Goal: Task Accomplishment & Management: Use online tool/utility

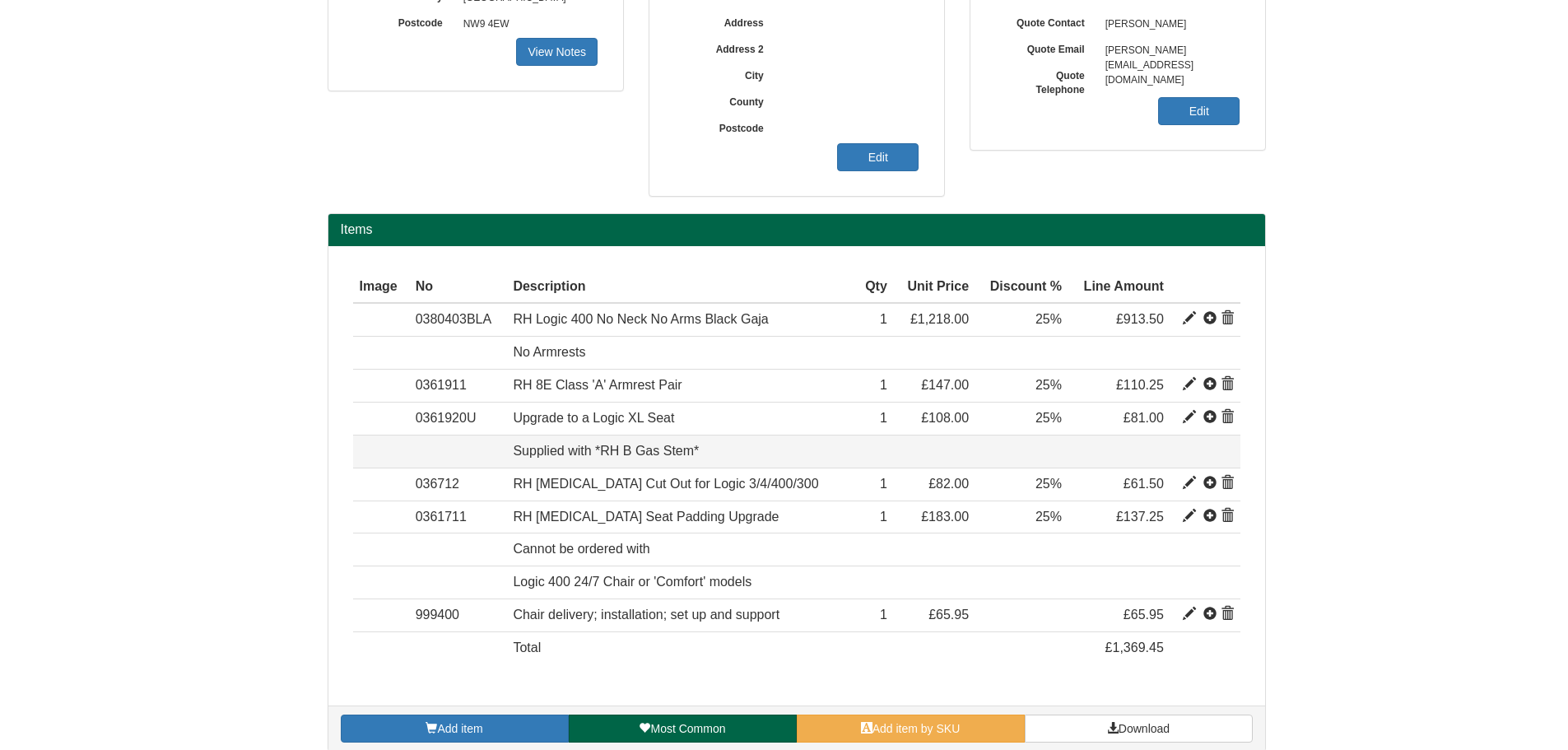
scroll to position [381, 0]
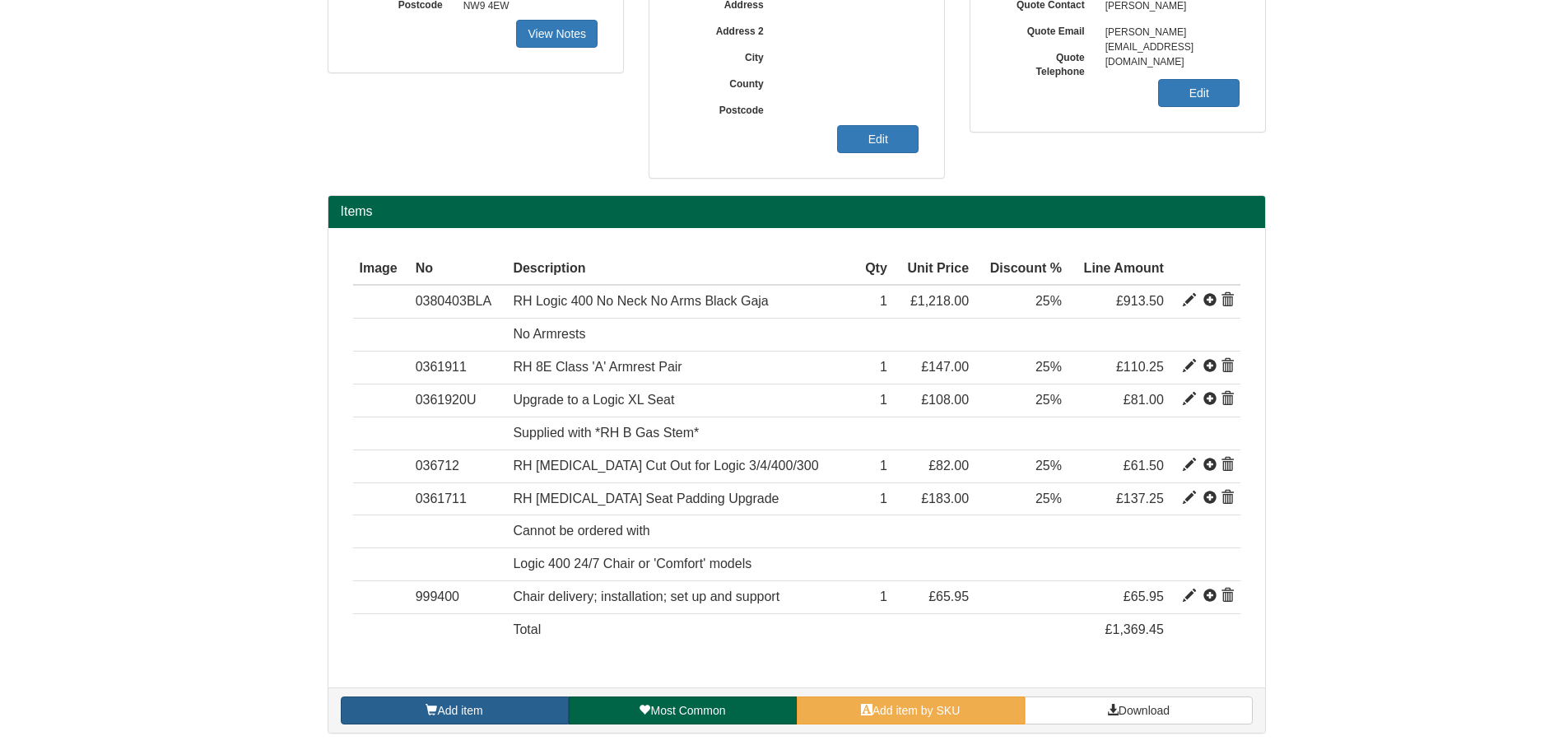
click at [510, 697] on link "Add item" at bounding box center [454, 710] width 228 height 28
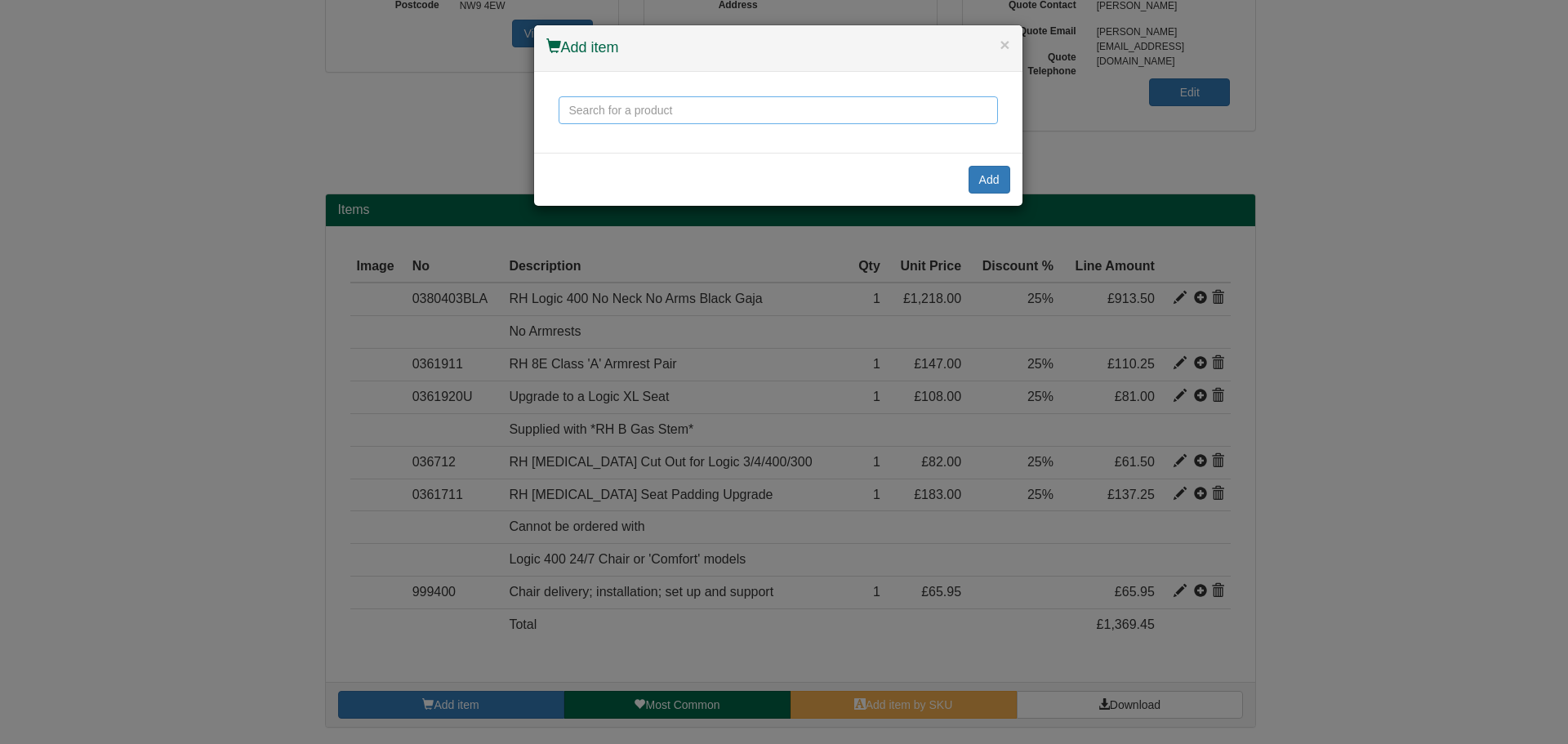
click at [687, 116] on input "text" at bounding box center [778, 110] width 439 height 28
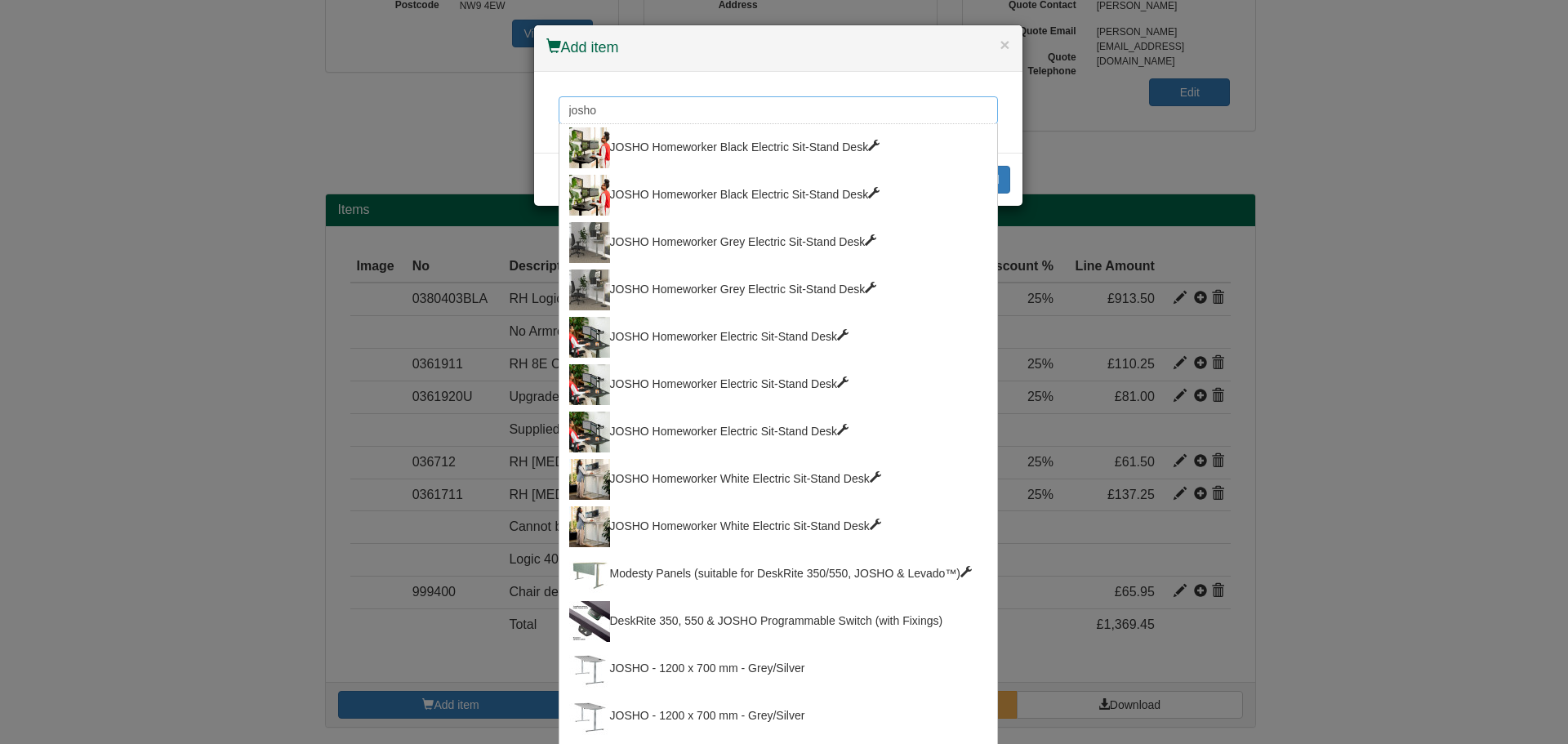
drag, startPoint x: 681, startPoint y: 115, endPoint x: 557, endPoint y: 108, distance: 124.2
click at [559, 108] on input "josho" at bounding box center [778, 110] width 439 height 28
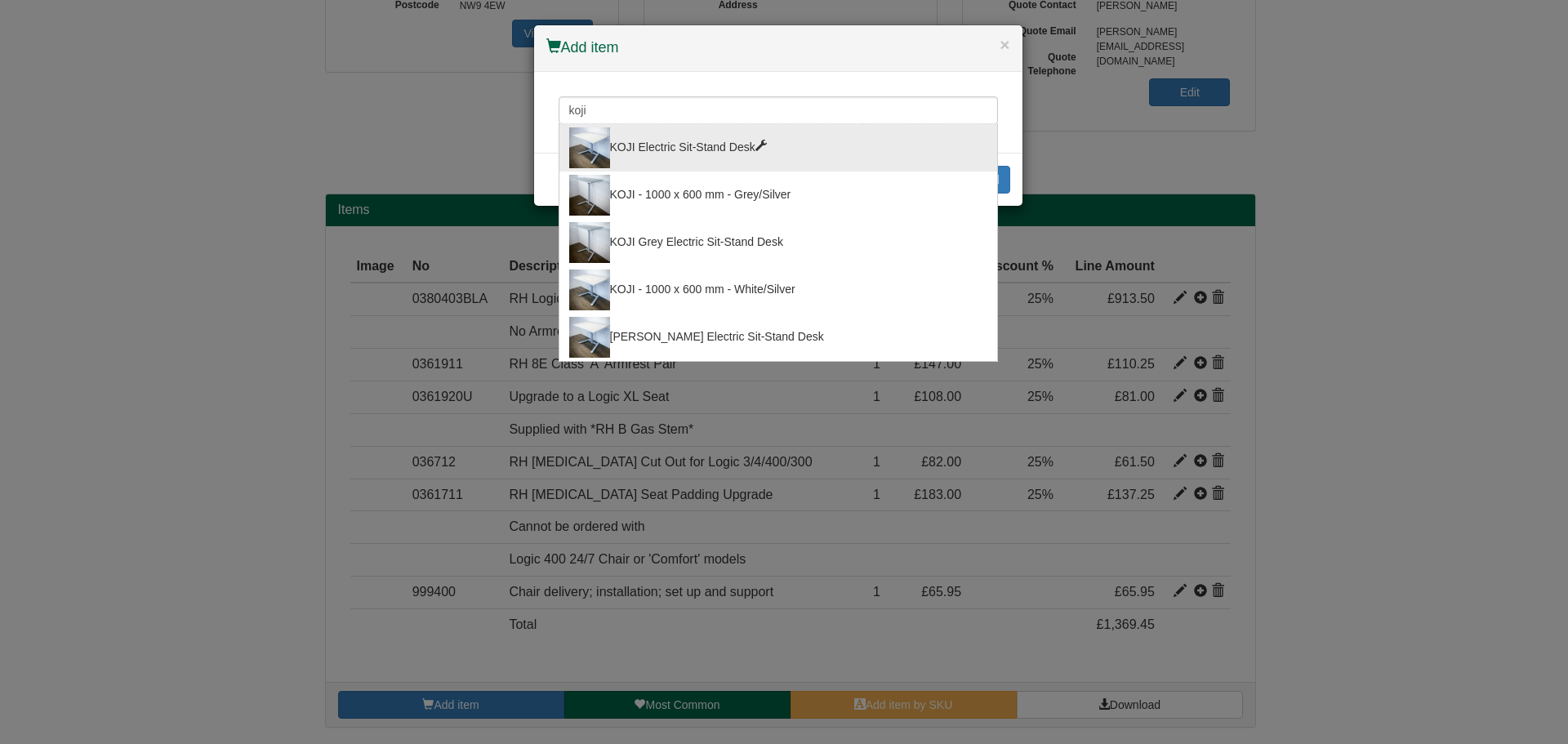
click at [671, 143] on div "KOJI Electric Sit-Stand Desk" at bounding box center [778, 148] width 418 height 41
type input "KOJI Electric Sit-Stand Desk"
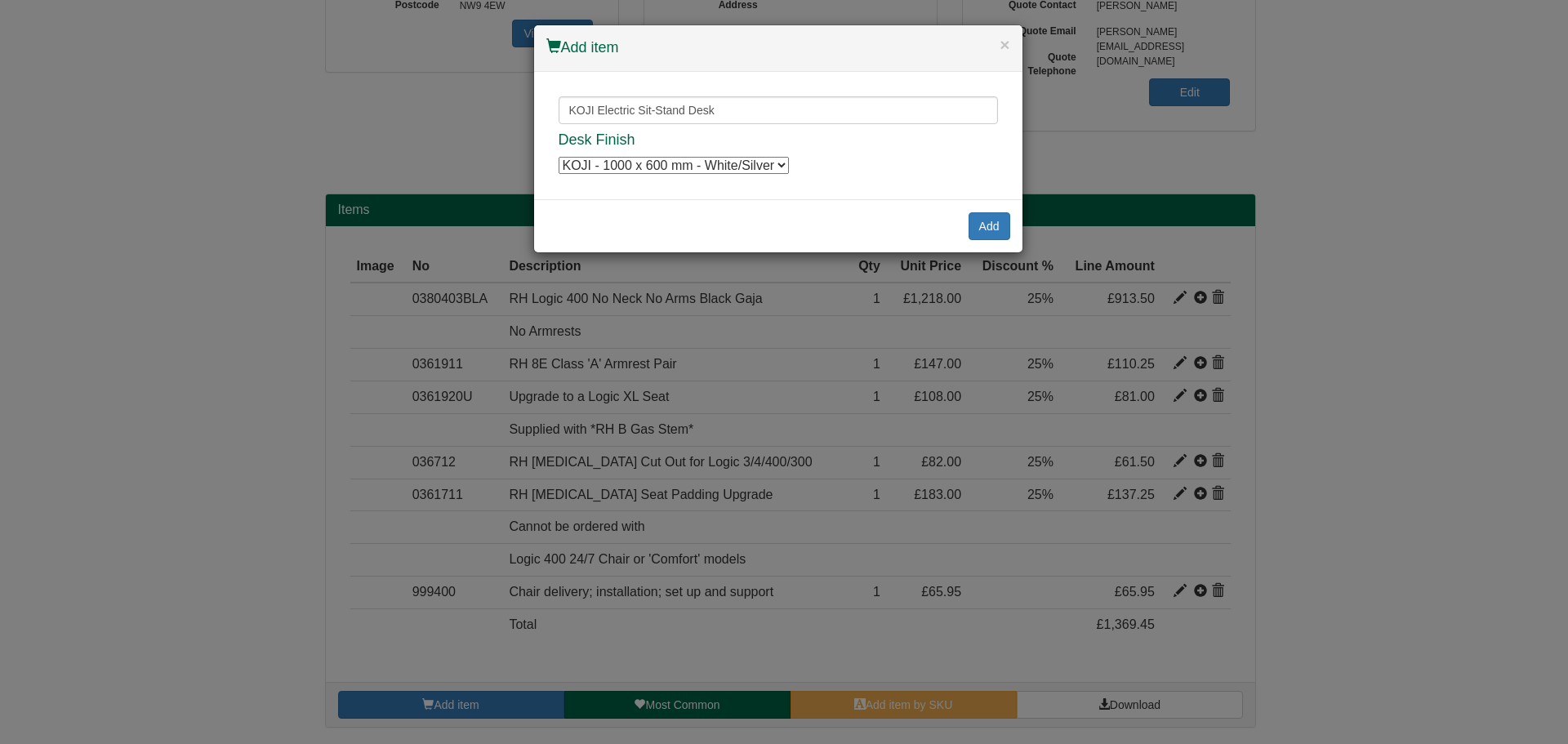
click at [697, 168] on select "KOJI - 1000 x 600 mm - White/Silver KOJI - 1000 x 600 mm - White/Silver KOJI - …" at bounding box center [674, 166] width 230 height 17
select select "100138037"
click at [559, 157] on select "KOJI - 1000 x 600 mm - White/Silver KOJI - 1000 x 600 mm - White/Silver KOJI - …" at bounding box center [674, 166] width 230 height 17
click at [983, 219] on button "Add" at bounding box center [990, 226] width 42 height 28
